Goal: Task Accomplishment & Management: Manage account settings

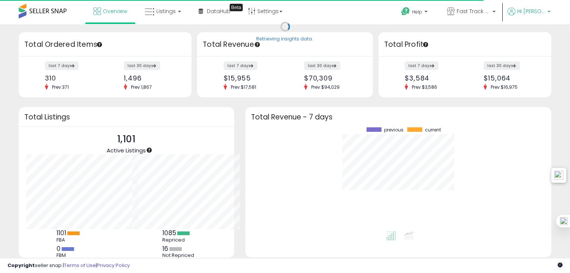
click at [521, 14] on span "Hi [PERSON_NAME]" at bounding box center [531, 10] width 28 height 7
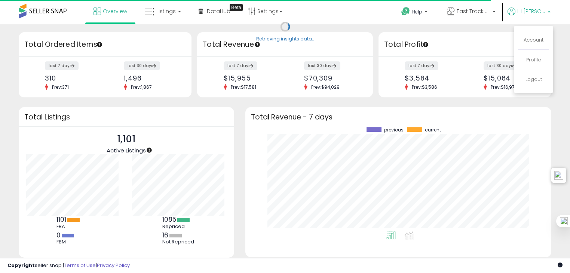
scroll to position [104, 291]
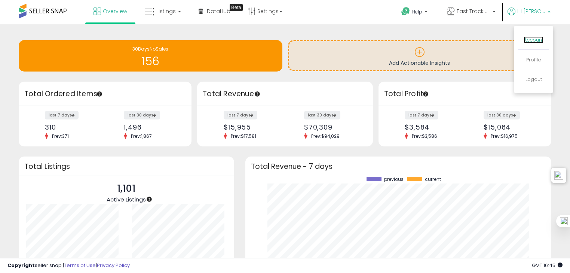
click at [530, 39] on link "Account" at bounding box center [534, 39] width 20 height 7
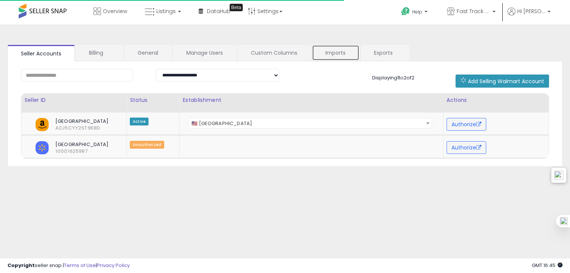
click at [337, 52] on link "Imports" at bounding box center [336, 53] width 48 height 16
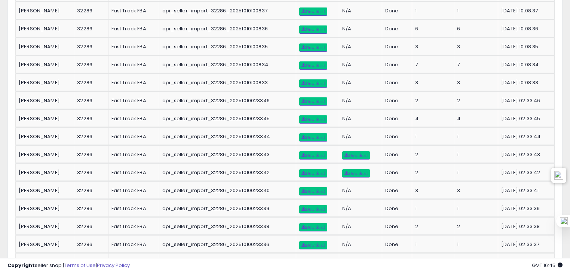
scroll to position [180, 0]
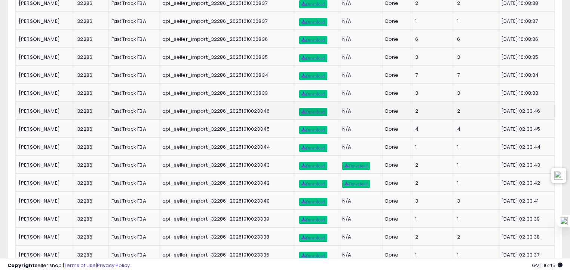
click at [314, 110] on span "Download" at bounding box center [313, 112] width 23 height 4
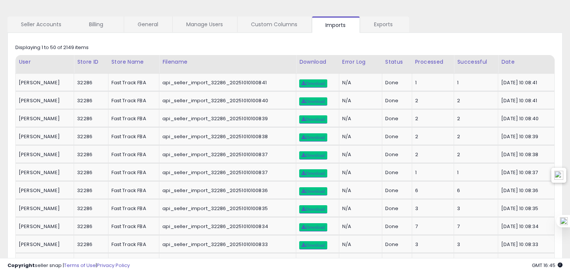
scroll to position [0, 0]
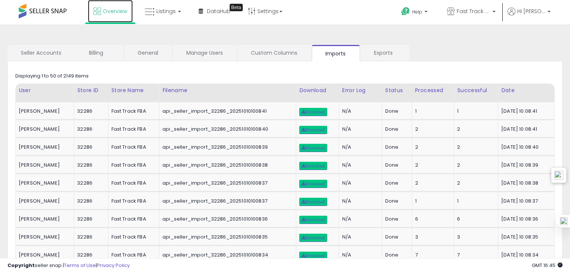
click at [132, 15] on link "Overview" at bounding box center [110, 11] width 45 height 22
click at [150, 10] on icon at bounding box center [150, 12] width 10 height 10
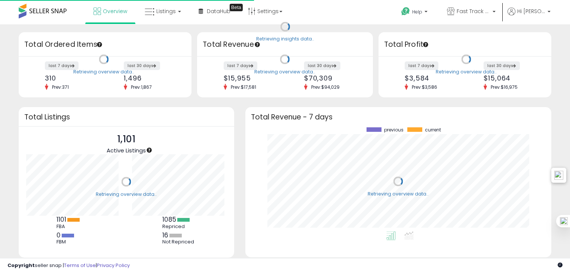
scroll to position [104, 291]
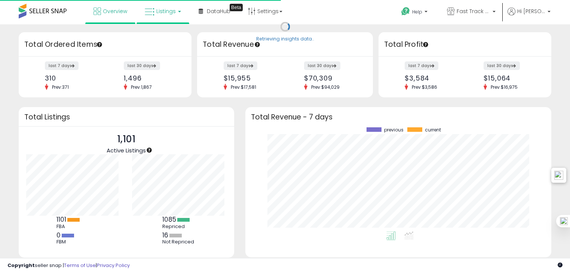
click at [154, 17] on link "Listings" at bounding box center [163, 11] width 48 height 22
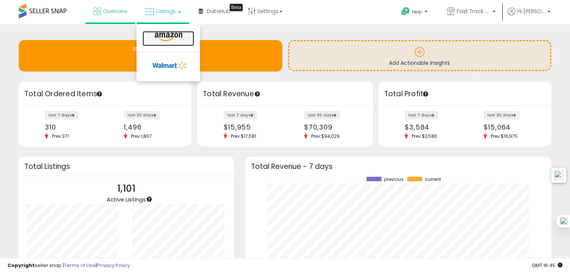
click at [156, 35] on icon at bounding box center [168, 37] width 33 height 10
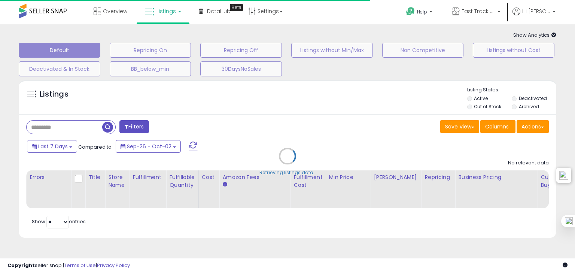
click at [73, 129] on div "Retrieving listings data.." at bounding box center [287, 161] width 549 height 171
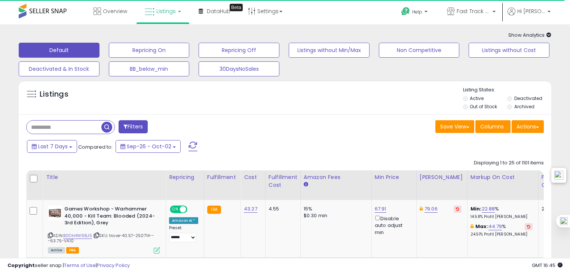
click at [73, 129] on input "text" at bounding box center [64, 126] width 75 height 13
paste input "**********"
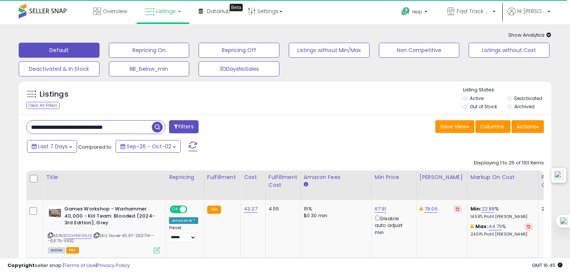
type input "**********"
click at [172, 128] on button "Filters" at bounding box center [183, 126] width 29 height 13
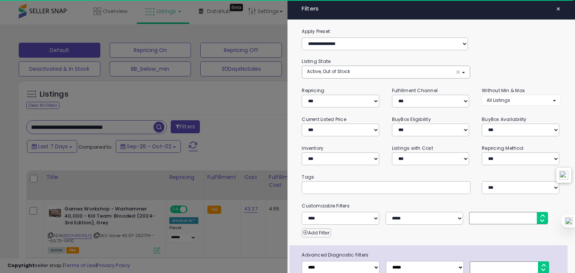
click at [172, 128] on div at bounding box center [287, 136] width 575 height 273
click at [0, 0] on div "Retrieving listings data.." at bounding box center [0, 0] width 0 height 0
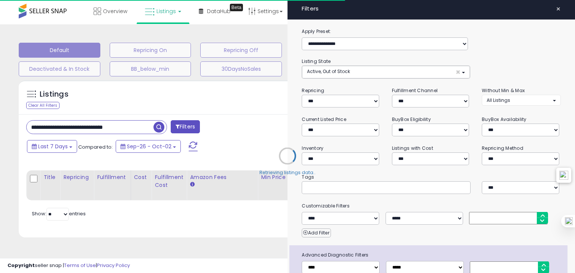
select select "*"
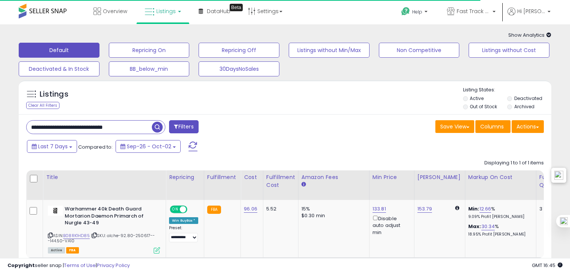
click at [160, 131] on span "button" at bounding box center [157, 127] width 11 height 11
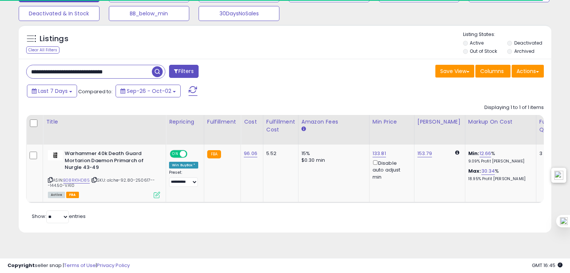
scroll to position [62, 0]
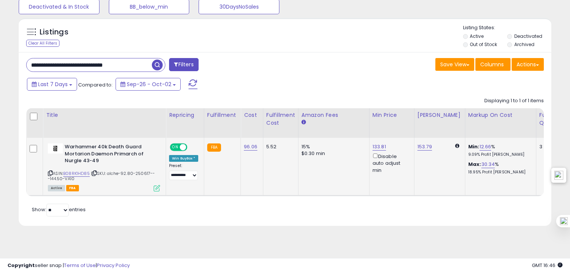
click at [49, 172] on icon at bounding box center [50, 173] width 5 height 4
